Goal: Task Accomplishment & Management: Manage account settings

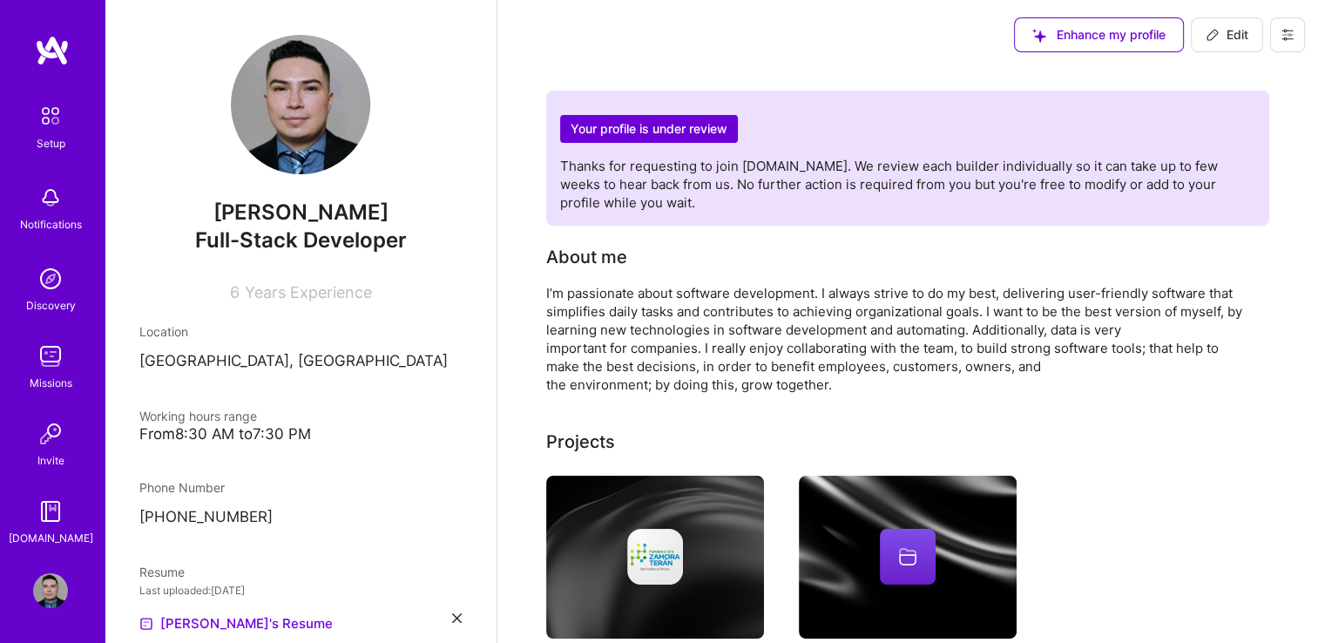
click at [1241, 29] on span "Edit" at bounding box center [1227, 34] width 43 height 17
select select "HN"
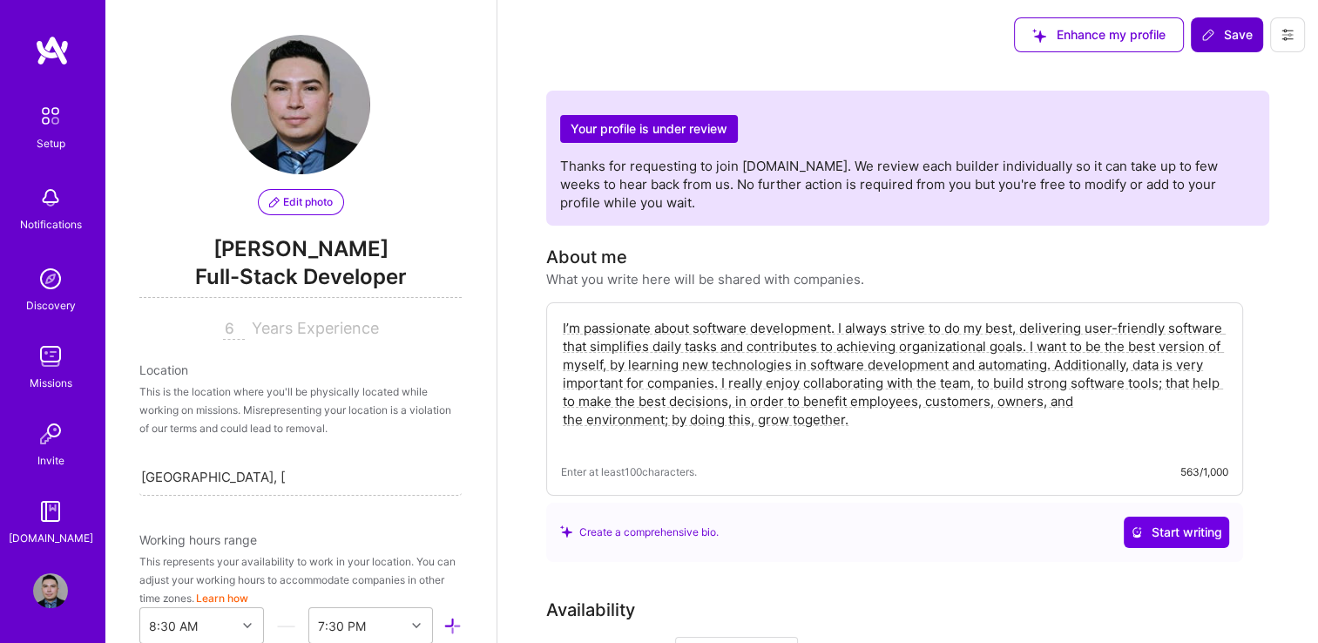
scroll to position [697, 0]
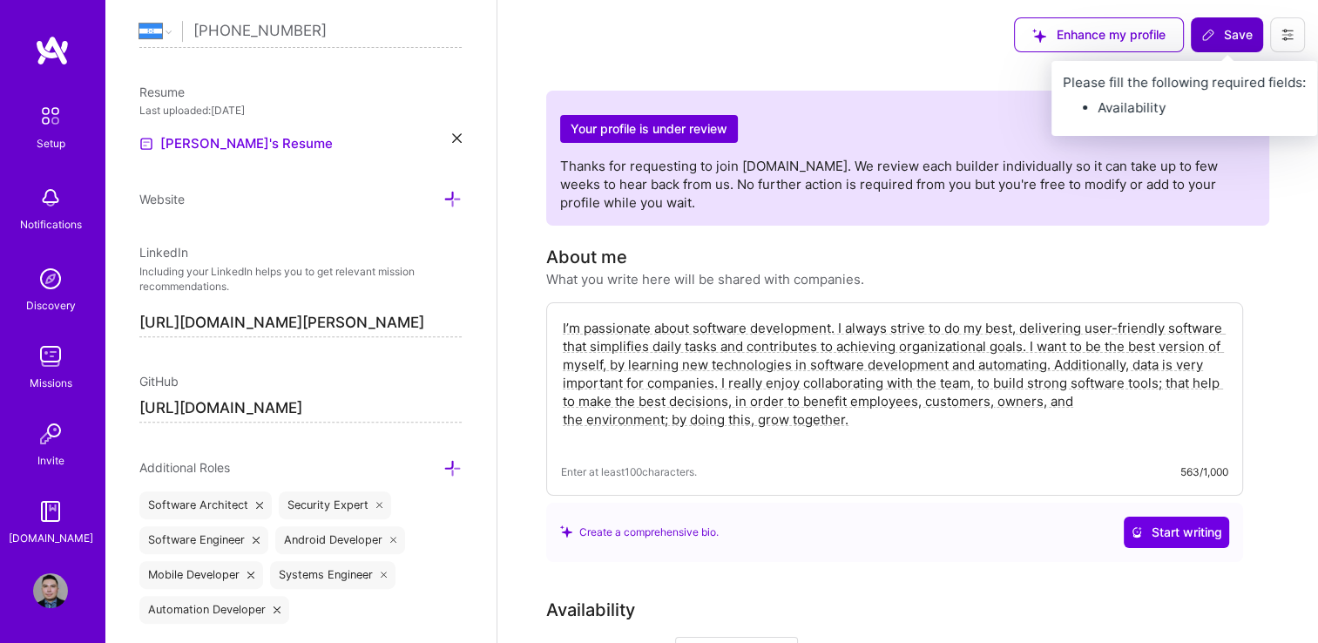
click at [1244, 41] on span "Save" at bounding box center [1226, 34] width 51 height 17
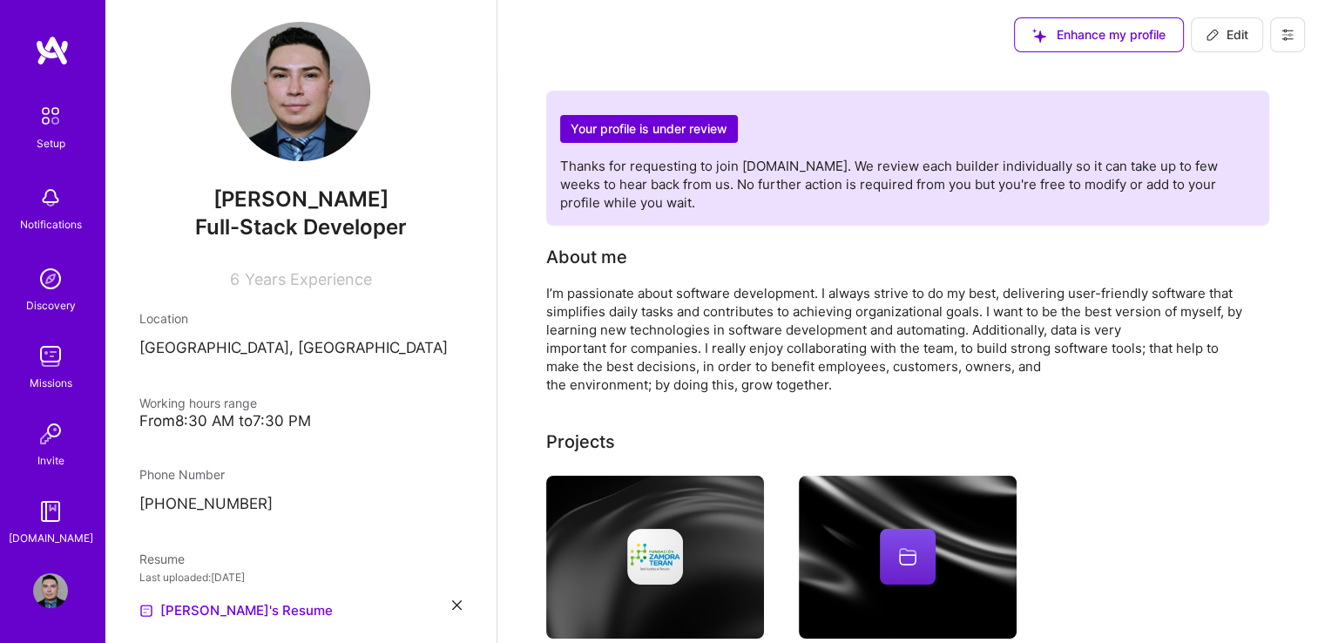
scroll to position [0, 0]
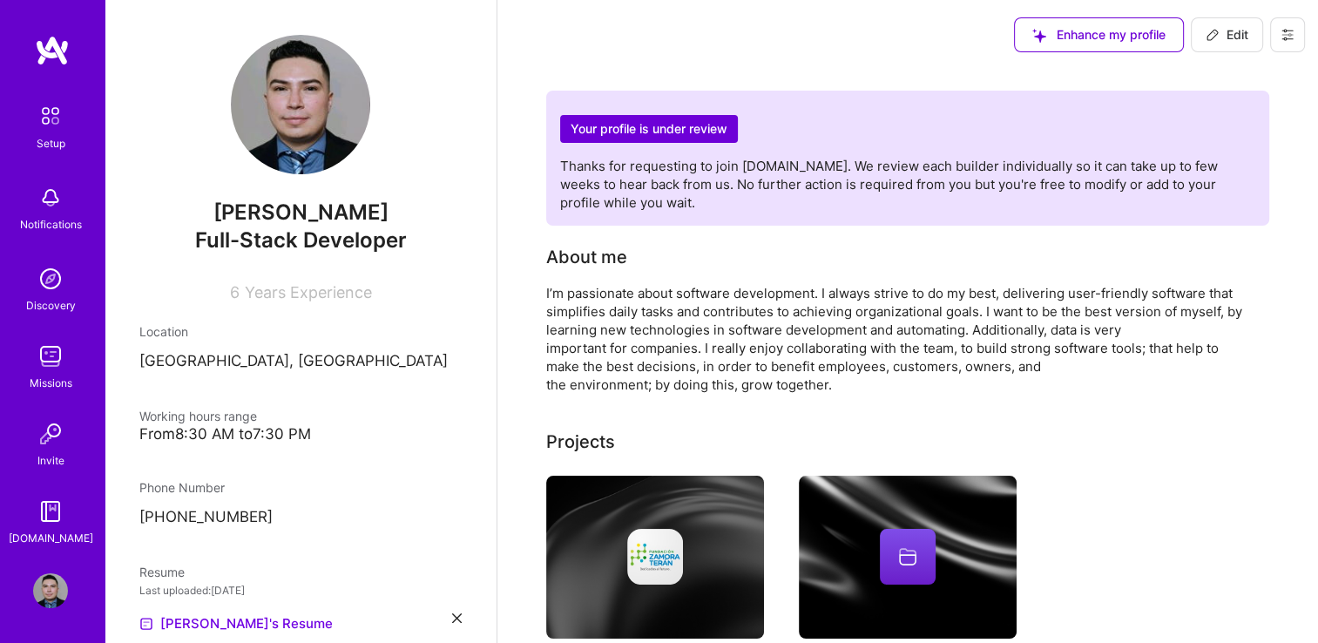
click at [1236, 37] on span "Edit" at bounding box center [1227, 34] width 43 height 17
select select "HN"
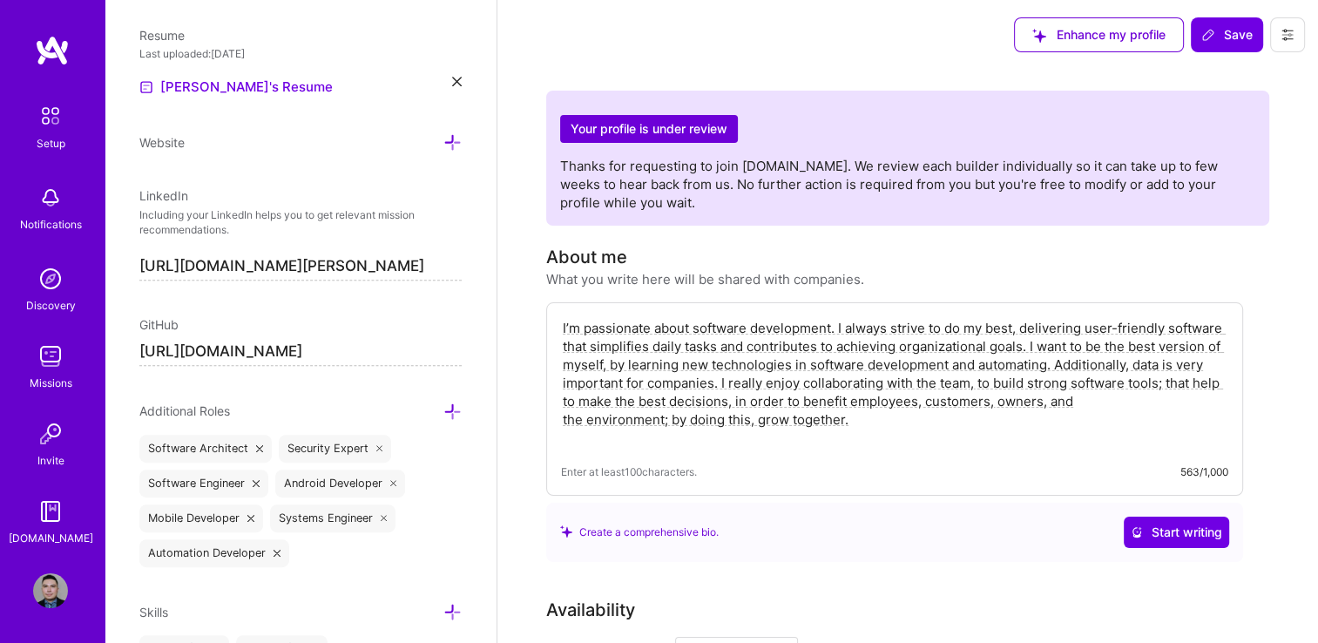
scroll to position [784, 0]
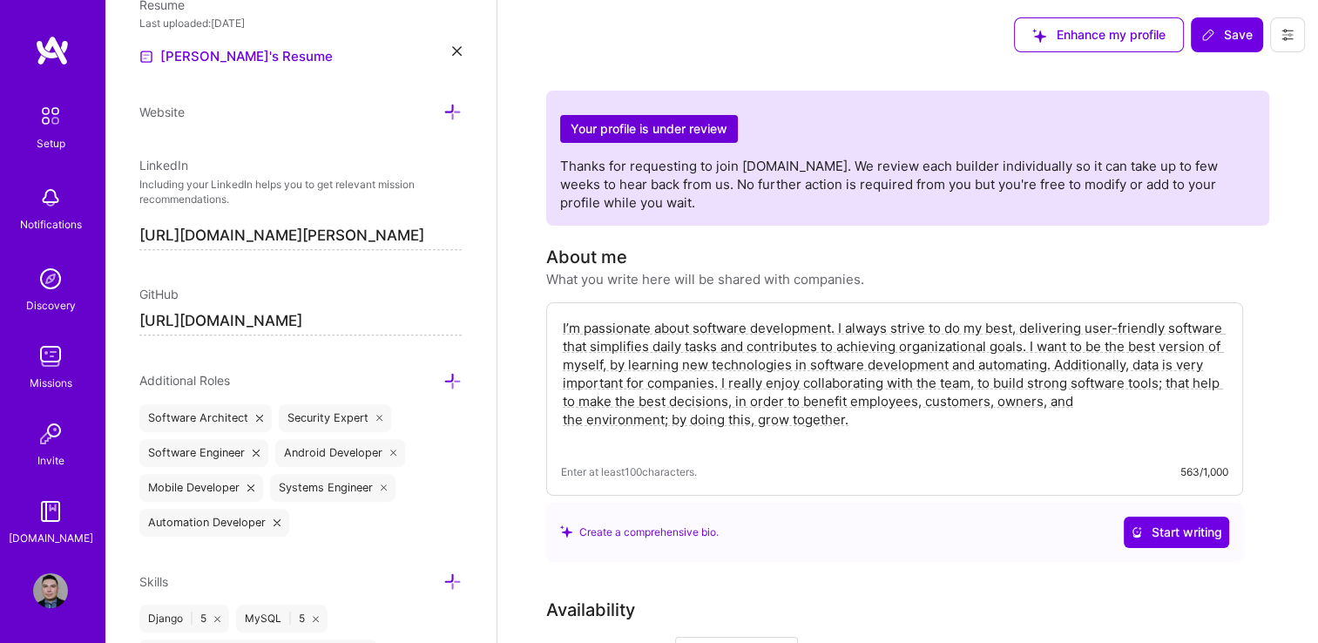
click at [343, 237] on input "[URL][DOMAIN_NAME][PERSON_NAME]" at bounding box center [300, 236] width 322 height 28
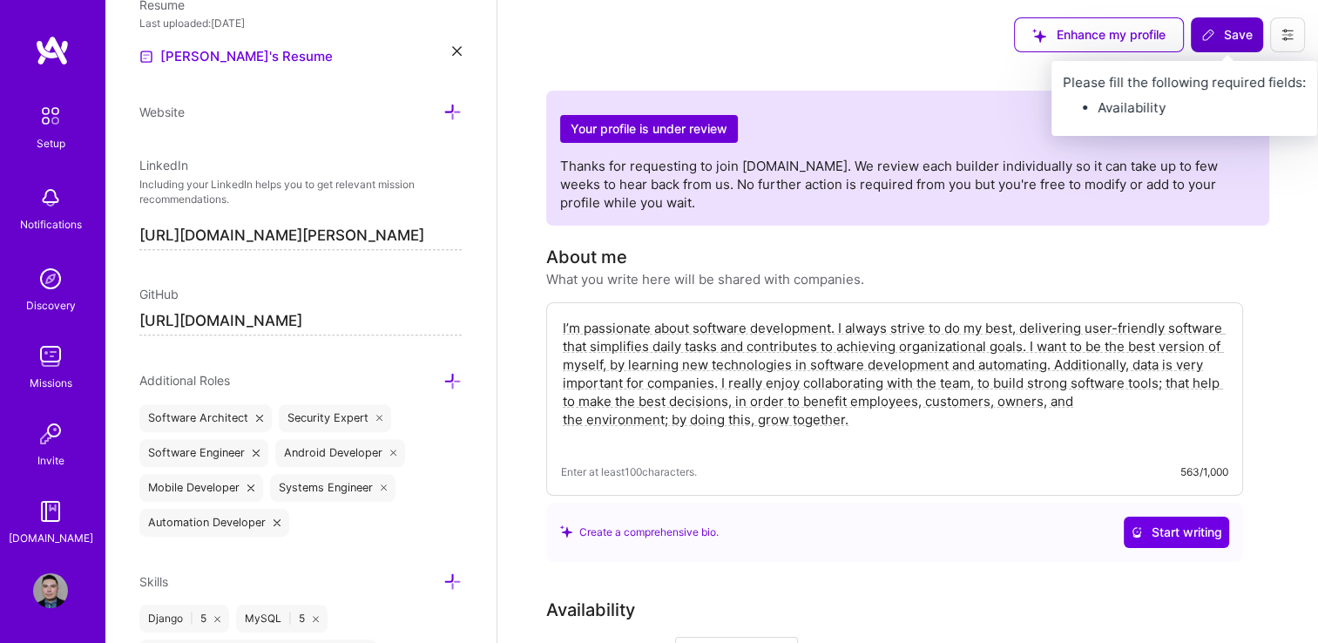
type input "https://linkedin.com/in/josué-fonseca-software"
click at [1229, 29] on span "Save" at bounding box center [1226, 34] width 51 height 17
click at [1228, 35] on span "Save" at bounding box center [1226, 34] width 51 height 17
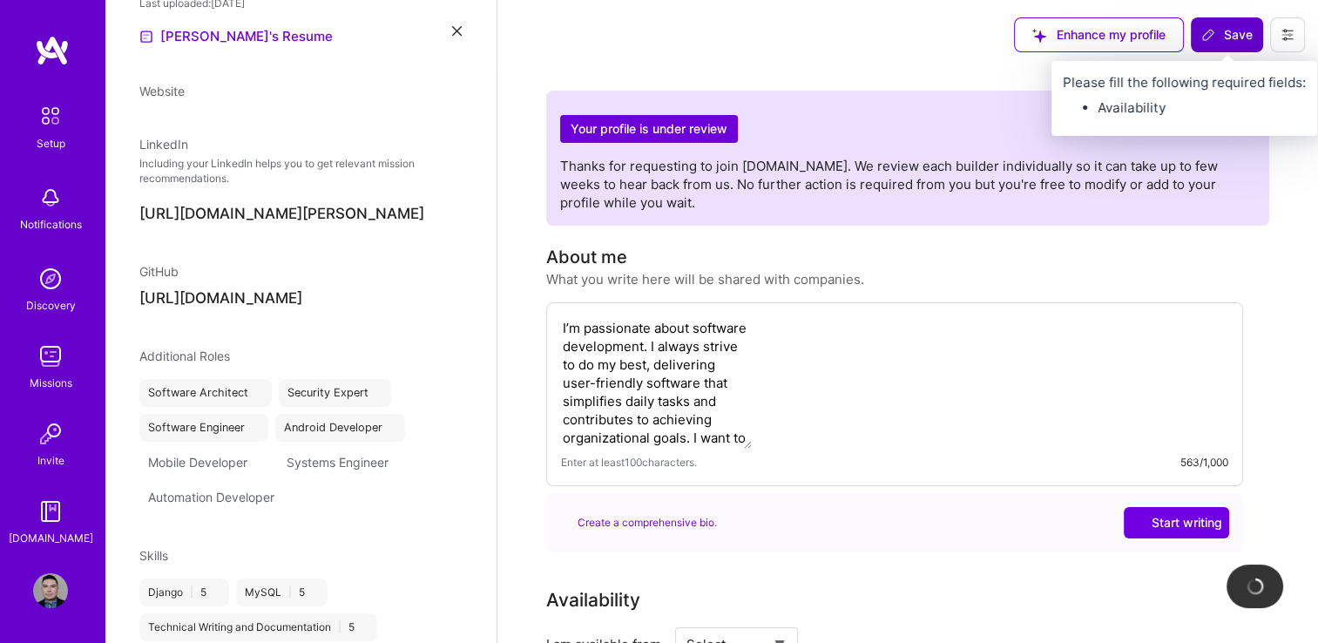
click at [1213, 48] on button "Save" at bounding box center [1227, 34] width 72 height 35
select select "HN"
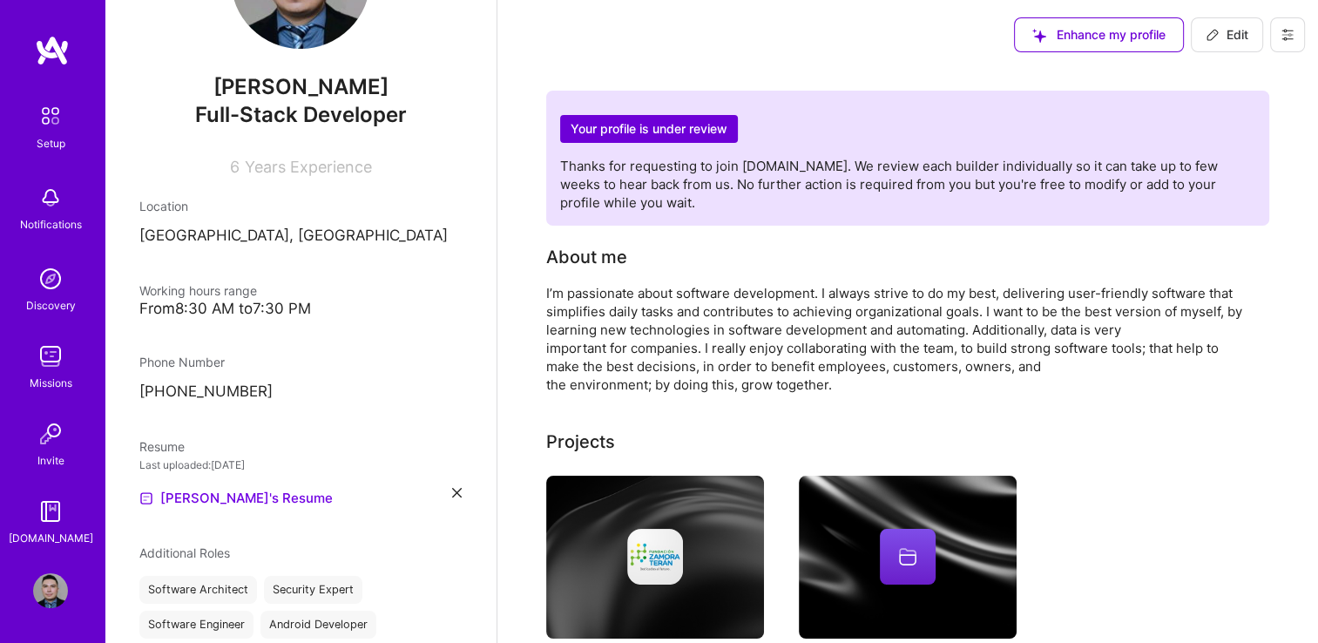
scroll to position [0, 0]
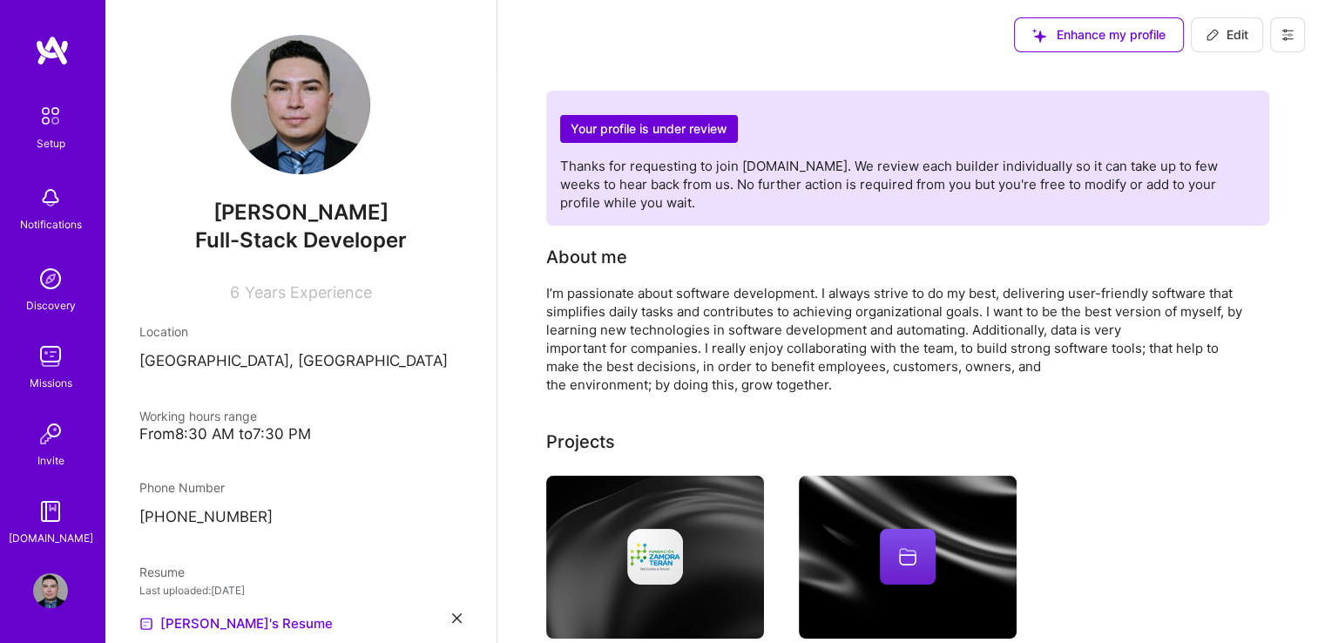
click at [1216, 40] on icon at bounding box center [1213, 35] width 14 height 14
select select "HN"
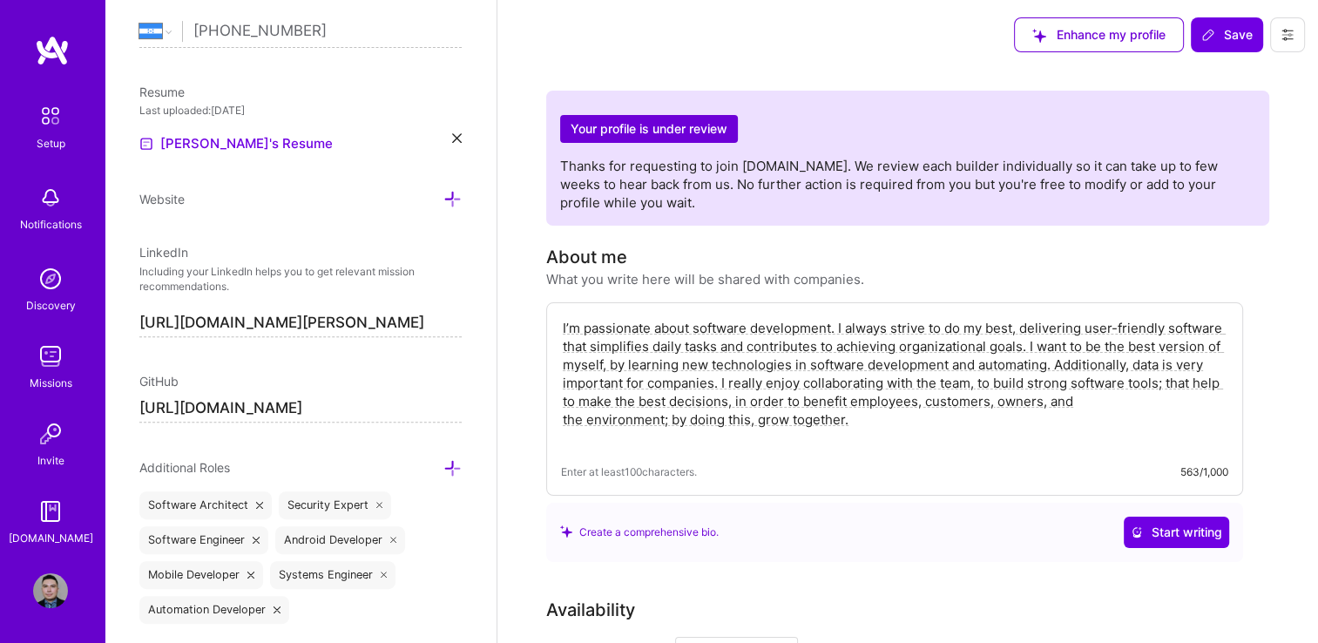
scroll to position [0, 25]
drag, startPoint x: 139, startPoint y: 318, endPoint x: 541, endPoint y: 318, distance: 401.7
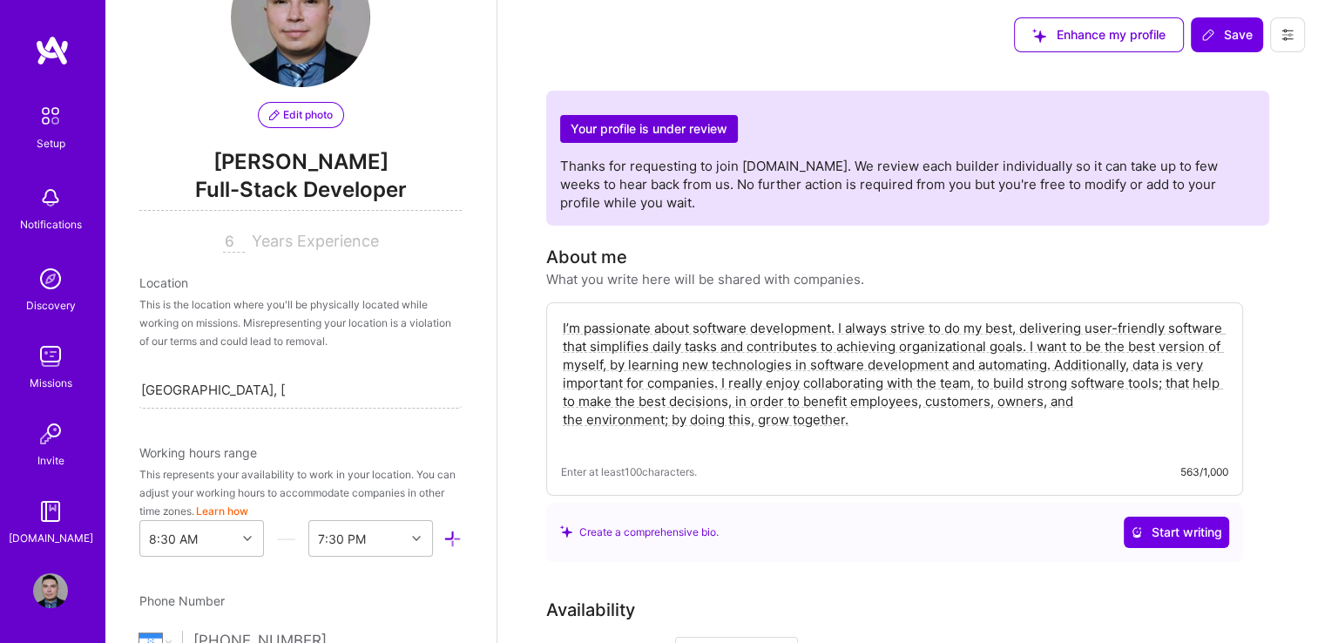
scroll to position [0, 0]
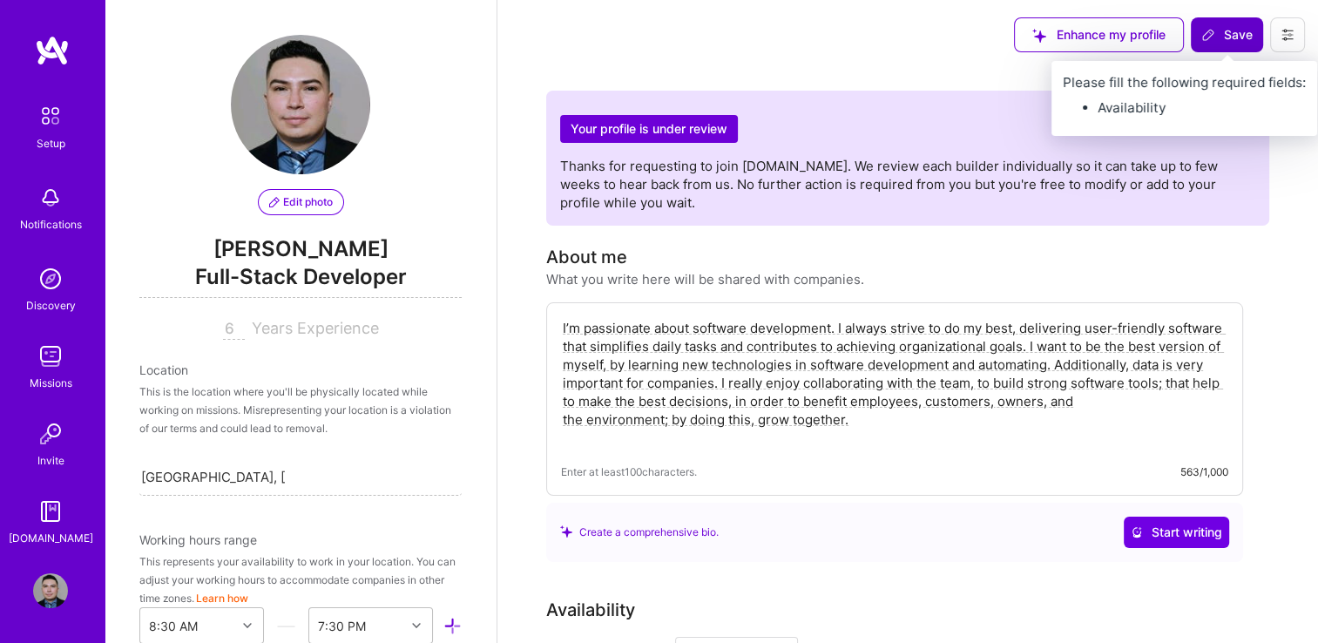
click at [1234, 37] on span "Save" at bounding box center [1226, 34] width 51 height 17
